Goal: Check status

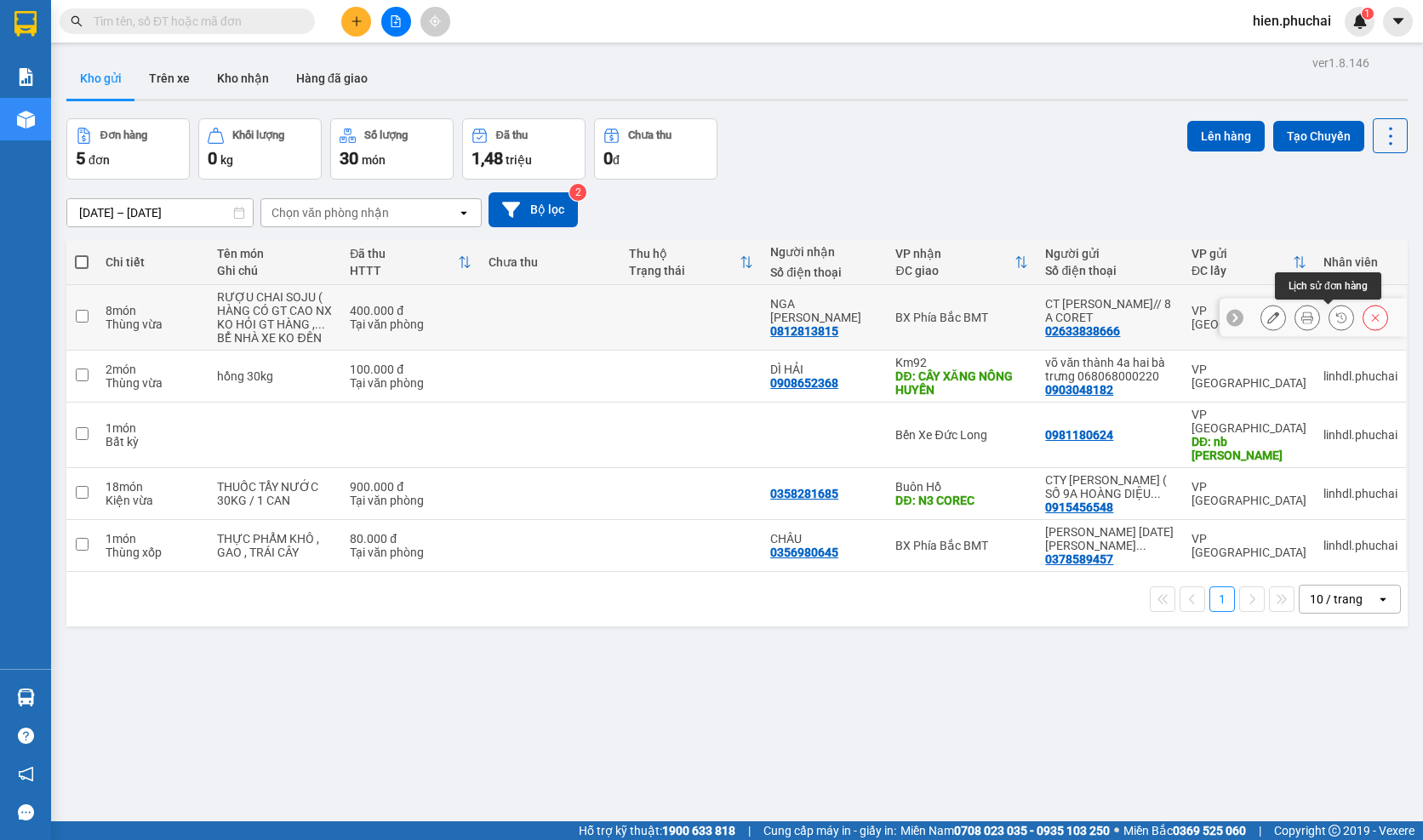
click at [1330, 308] on button at bounding box center [1342, 318] width 24 height 30
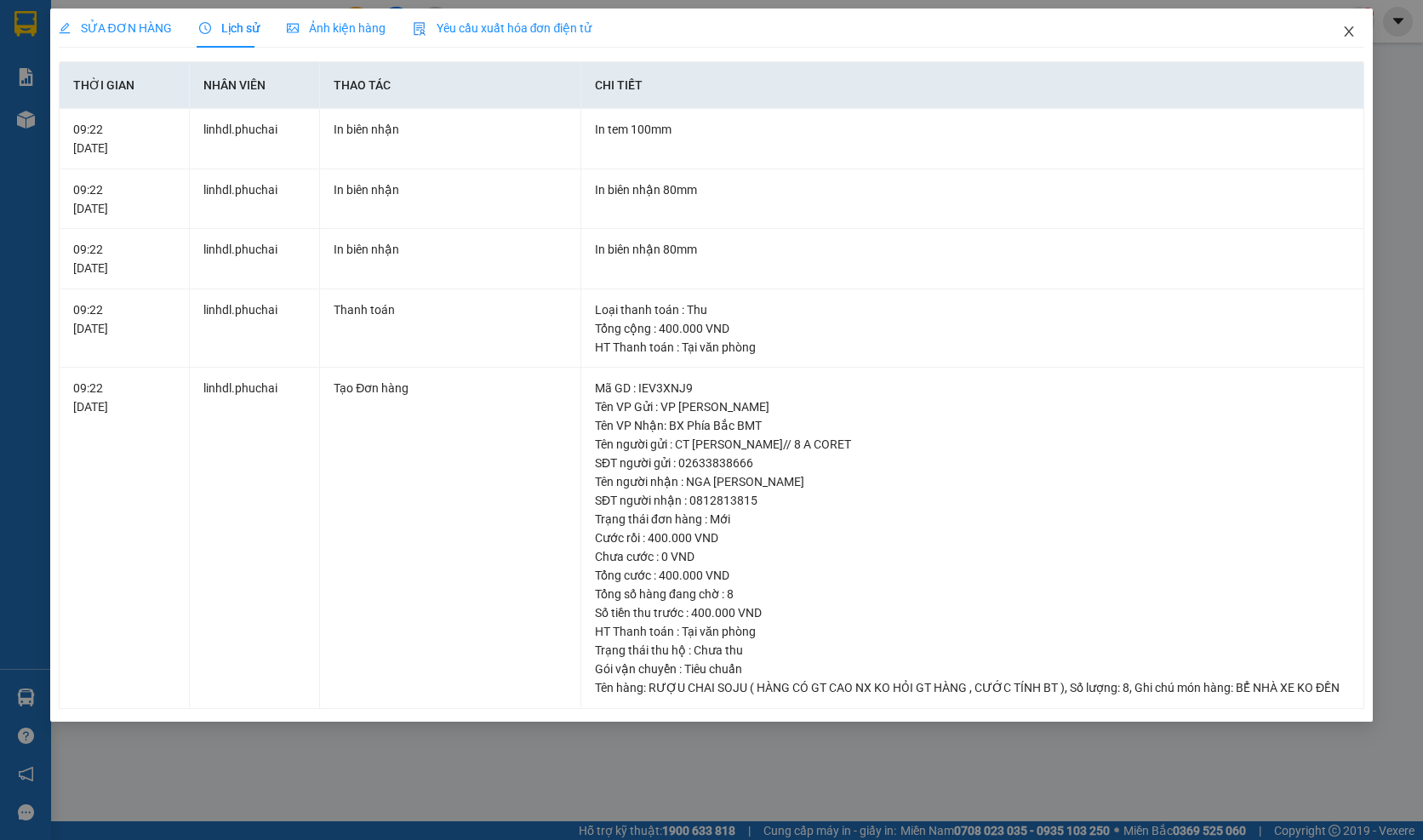
click at [1355, 25] on span "Close" at bounding box center [1349, 32] width 48 height 48
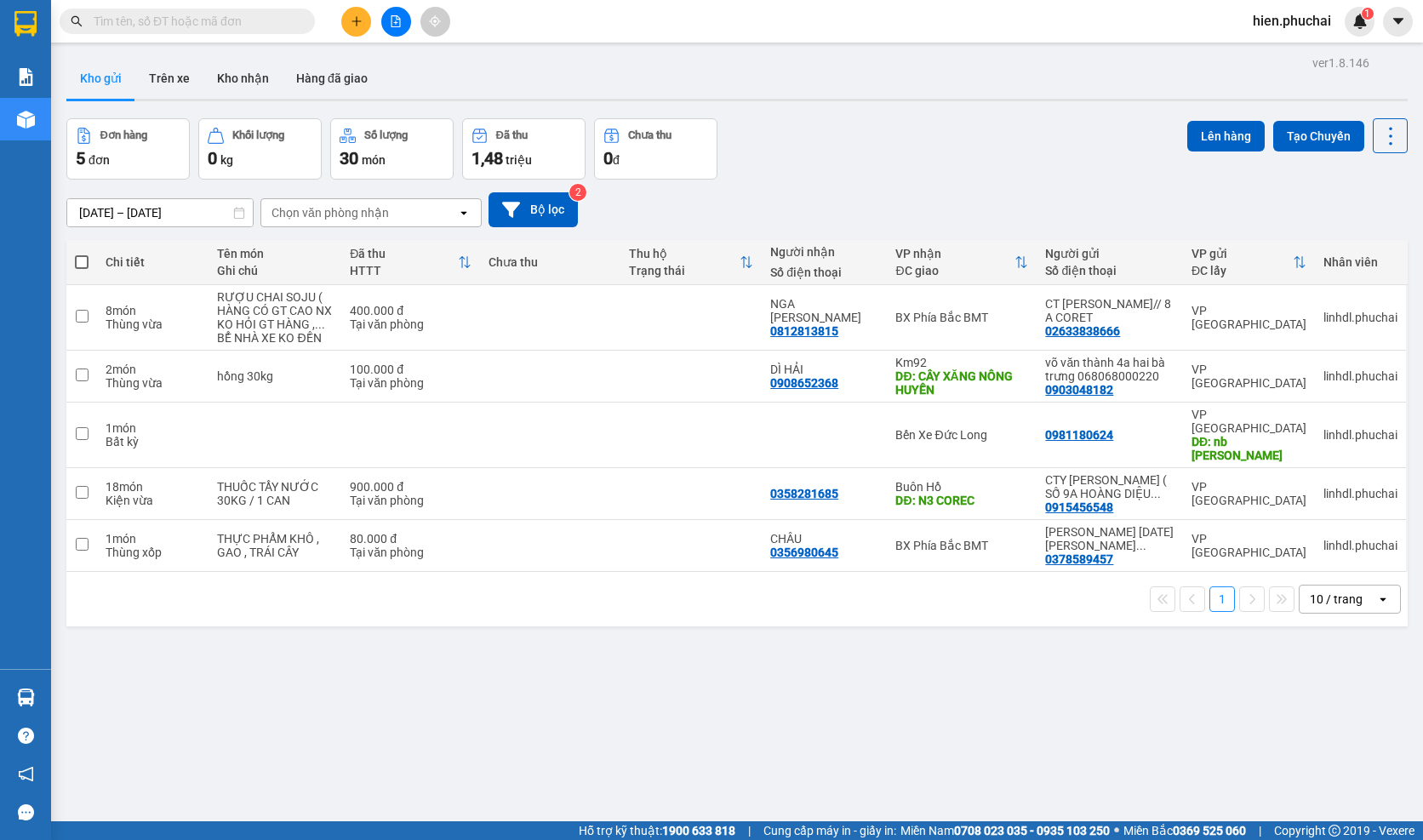
scroll to position [79, 0]
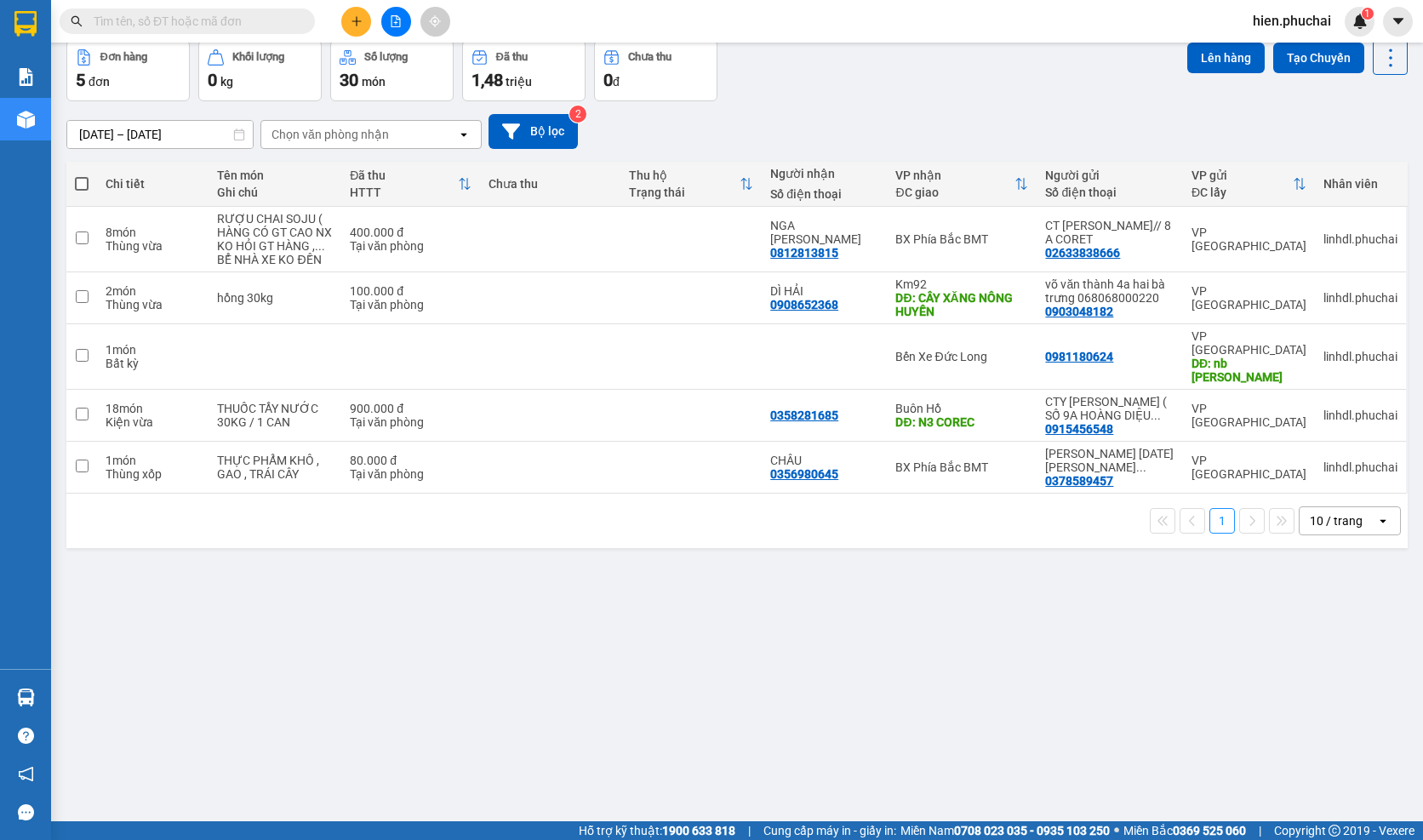
click at [1376, 514] on icon "open" at bounding box center [1383, 521] width 14 height 14
click at [1307, 688] on span "100 / trang" at bounding box center [1330, 683] width 61 height 17
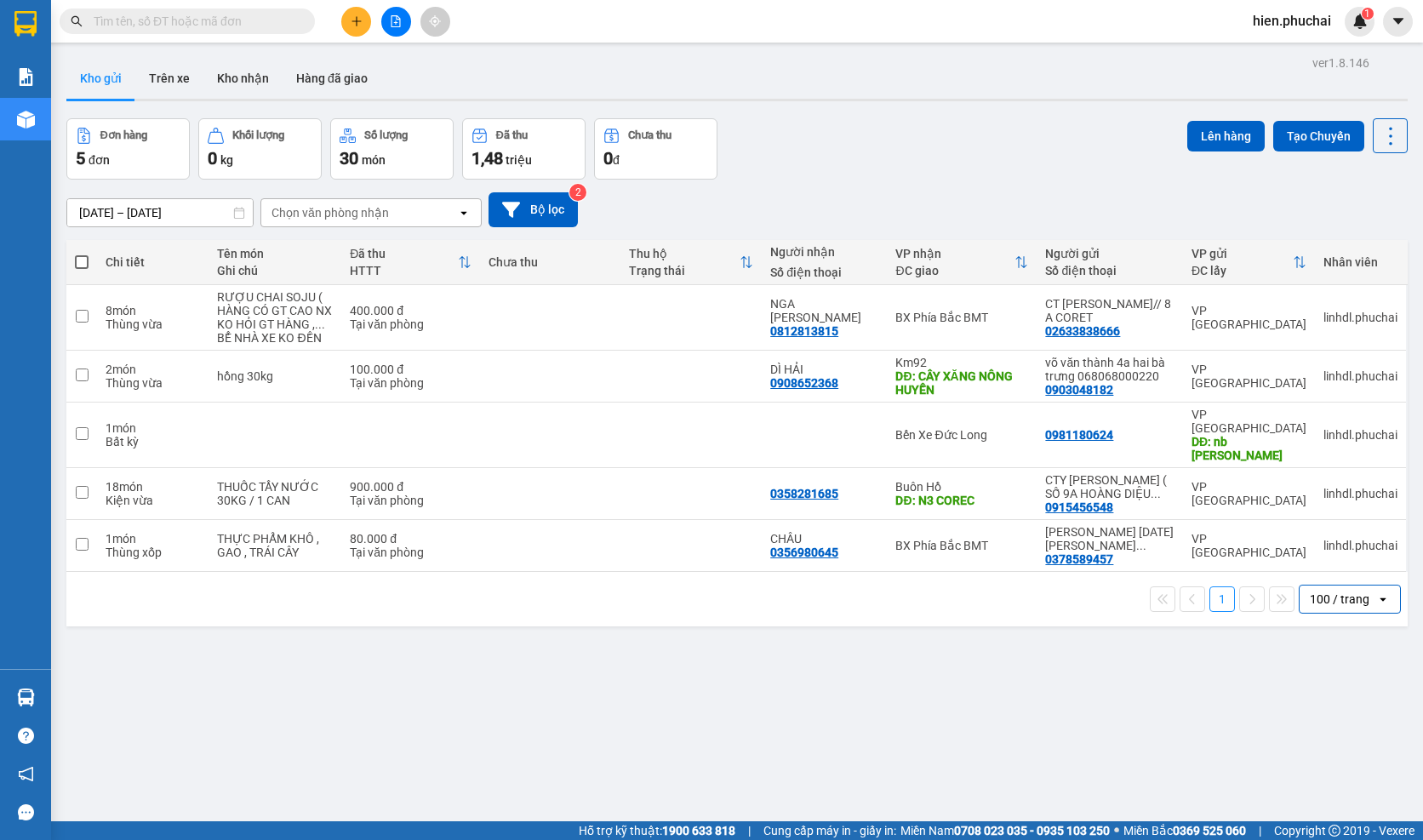
click at [695, 221] on div "09/10/2025 – 11/10/2025 Press the down arrow key to interact with the calendar …" at bounding box center [738, 210] width 1342 height 35
click at [652, 206] on div "09/10/2025 – 11/10/2025 Press the down arrow key to interact with the calendar …" at bounding box center [738, 210] width 1342 height 35
